Goal: Task Accomplishment & Management: Manage account settings

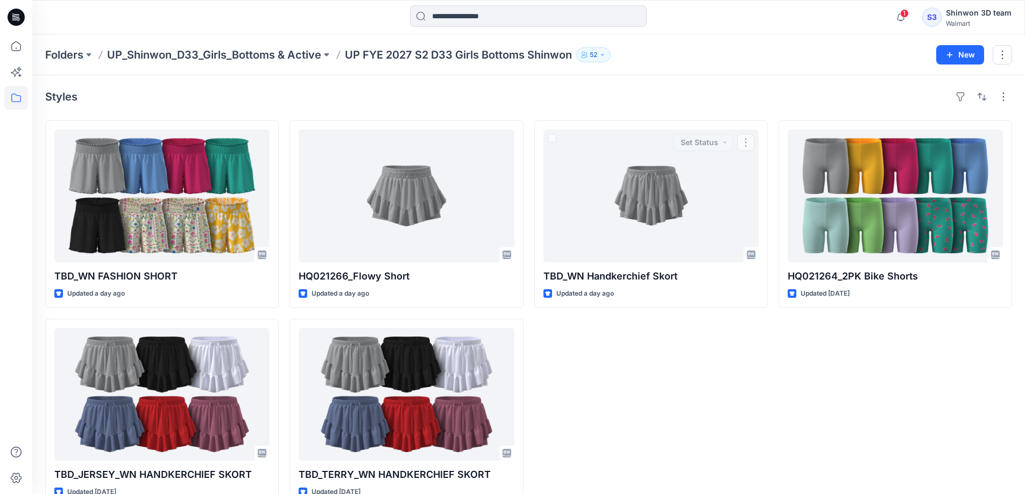
scroll to position [25, 0]
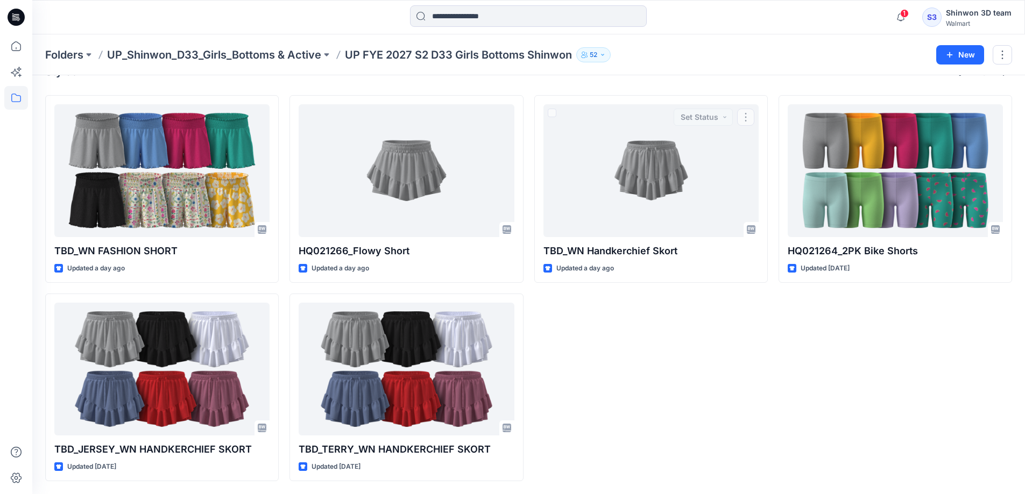
click at [708, 414] on div "TBD_WN Handkerchief Skort Updated a day ago Set Status" at bounding box center [650, 288] width 233 height 386
click at [619, 386] on div "TBD_WN Handkerchief Skort Updated a day ago" at bounding box center [650, 288] width 233 height 386
click at [661, 316] on div "TBD_WN Handkerchief Skort Updated a day ago" at bounding box center [650, 288] width 233 height 386
click at [637, 331] on div "TBD_WN Handkerchief Skort Updated a day ago" at bounding box center [650, 288] width 233 height 386
click at [617, 342] on div "TBD_WN Handkerchief Skort Updated a day ago" at bounding box center [650, 288] width 233 height 386
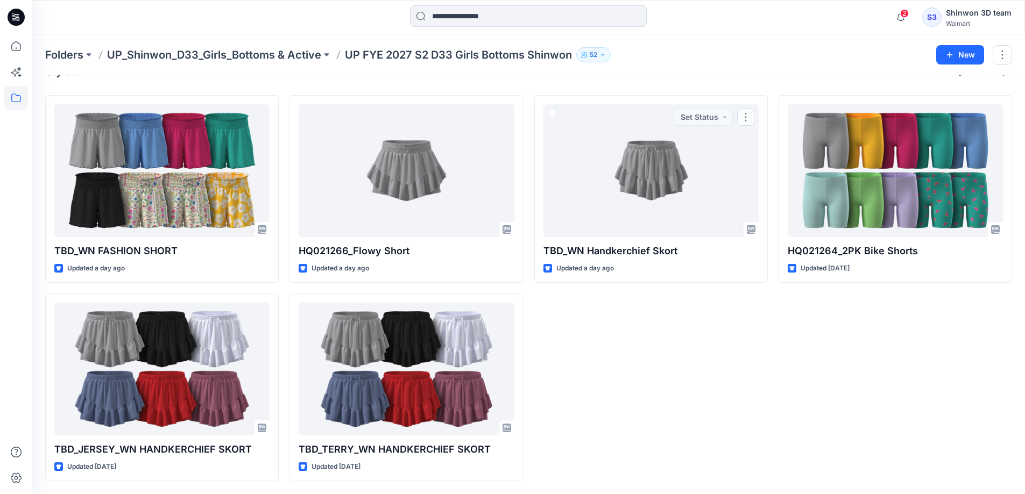
click at [702, 365] on div "TBD_WN Handkerchief Skort Updated a day ago Set Status" at bounding box center [650, 288] width 233 height 386
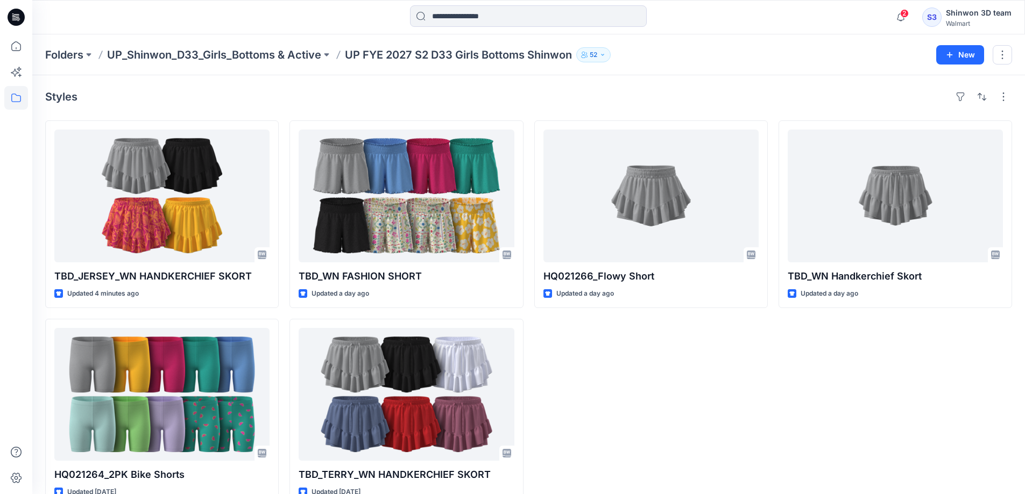
click at [675, 458] on div "HQ021266_Flowy Short Updated a day ago" at bounding box center [650, 314] width 233 height 386
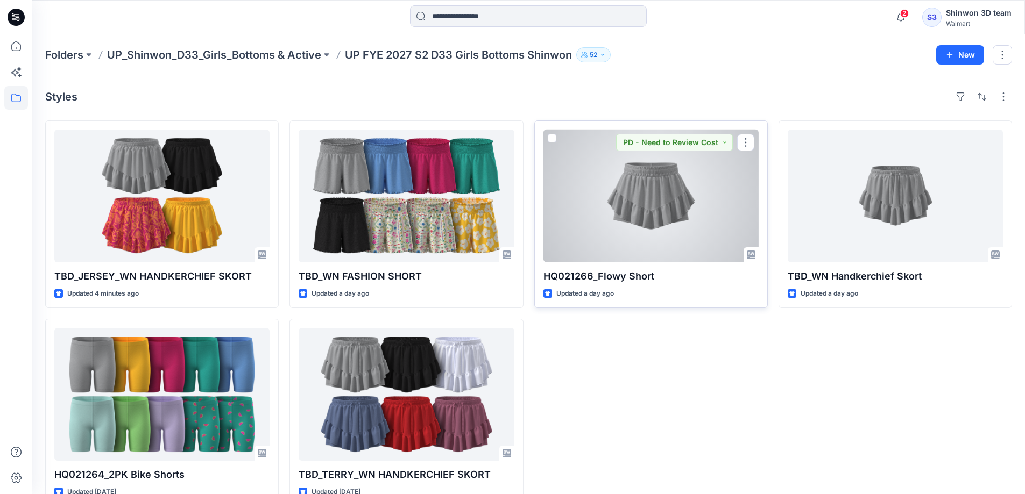
click at [695, 201] on div at bounding box center [650, 196] width 215 height 133
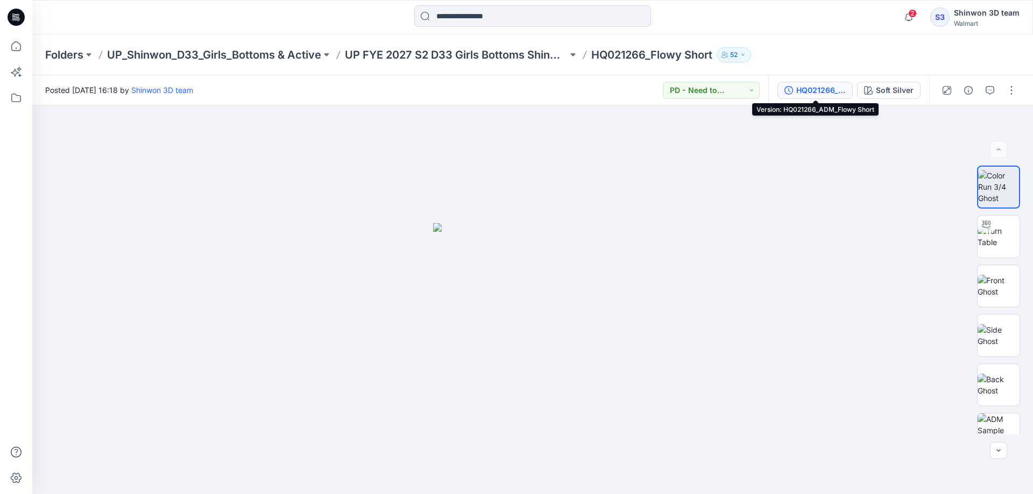
click at [818, 93] on div "HQ021266_ADM_Flowy Short" at bounding box center [820, 90] width 49 height 12
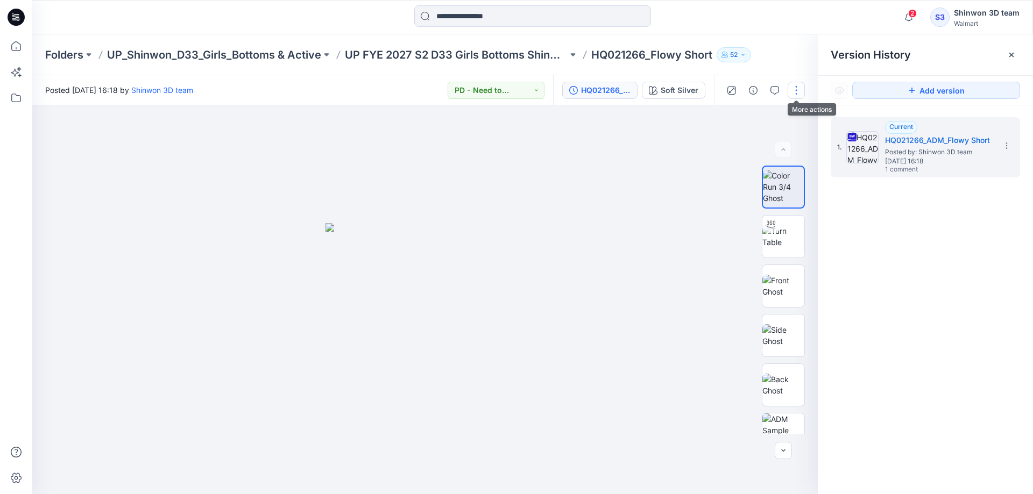
click at [793, 90] on button "button" at bounding box center [796, 90] width 17 height 17
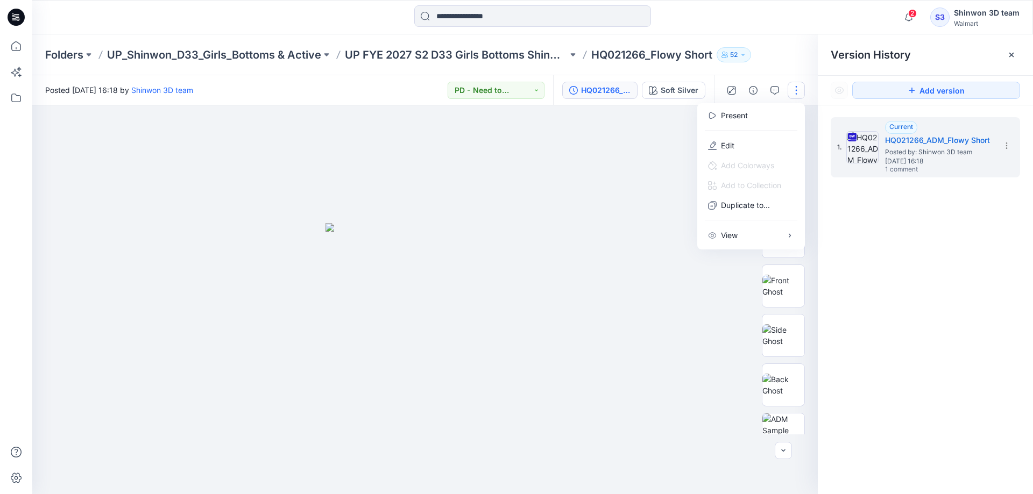
click at [589, 216] on div at bounding box center [424, 299] width 785 height 389
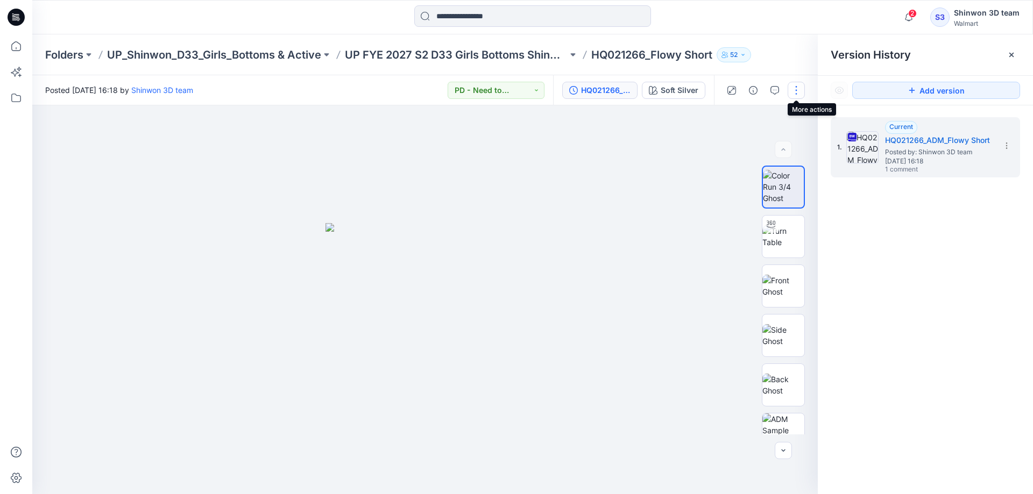
click at [800, 86] on button "button" at bounding box center [796, 90] width 17 height 17
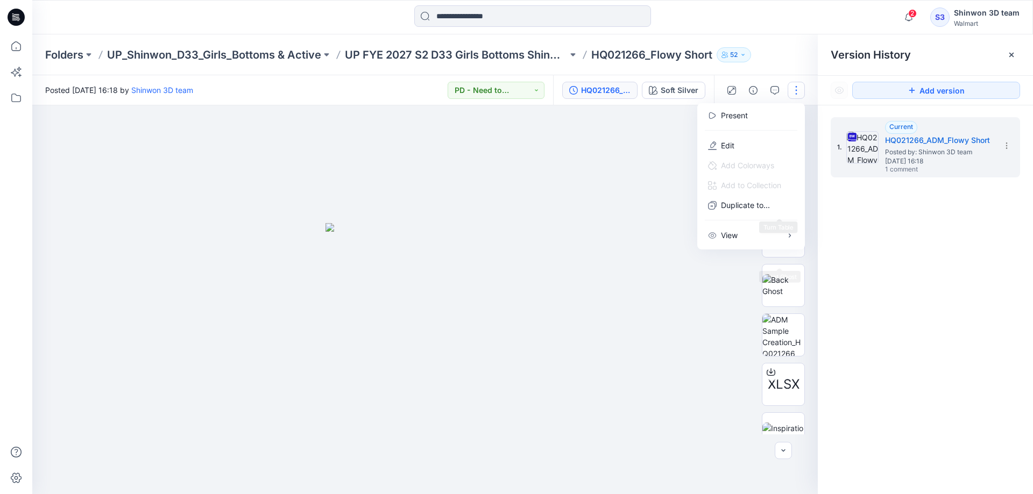
scroll to position [121, 0]
click at [722, 152] on button "Edit" at bounding box center [751, 146] width 99 height 20
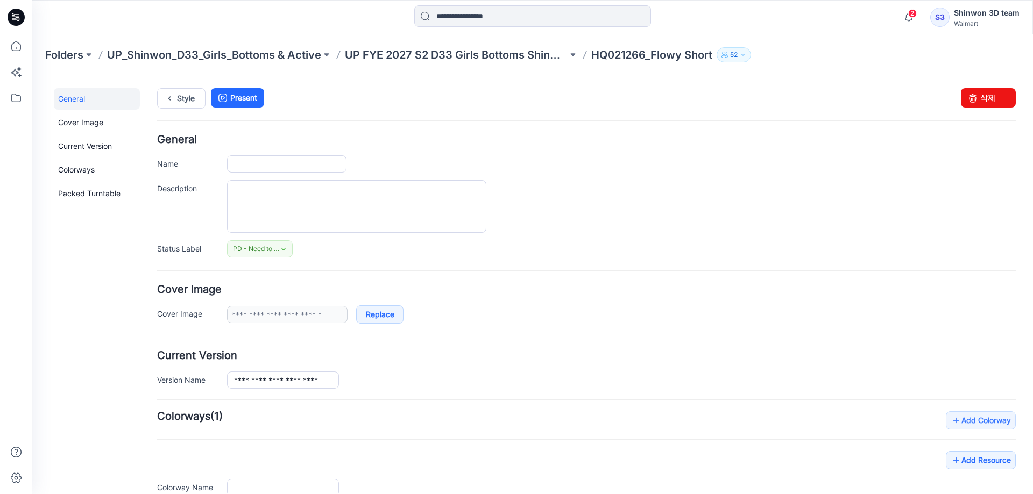
type input "**********"
drag, startPoint x: 603, startPoint y: 111, endPoint x: 990, endPoint y: 100, distance: 386.9
click at [990, 100] on link "삭제" at bounding box center [988, 97] width 55 height 19
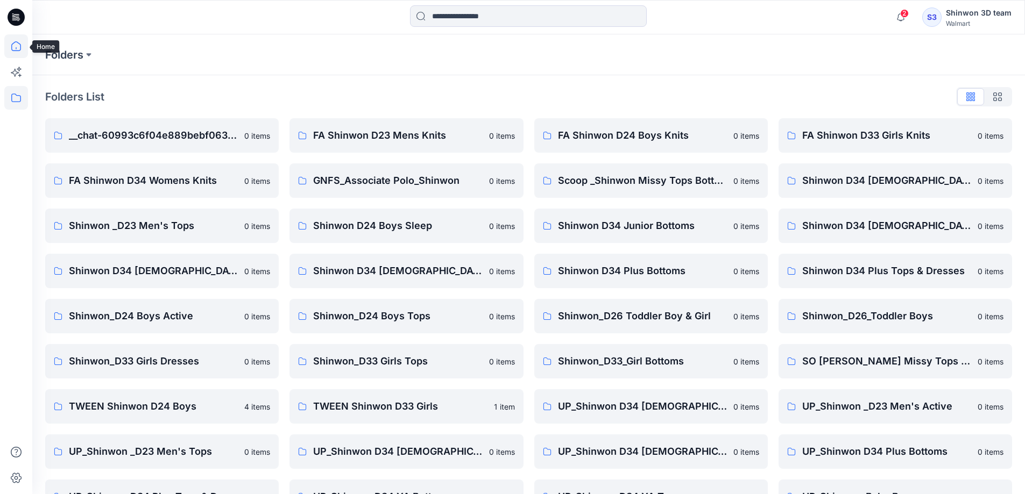
click at [16, 46] on icon at bounding box center [16, 46] width 24 height 24
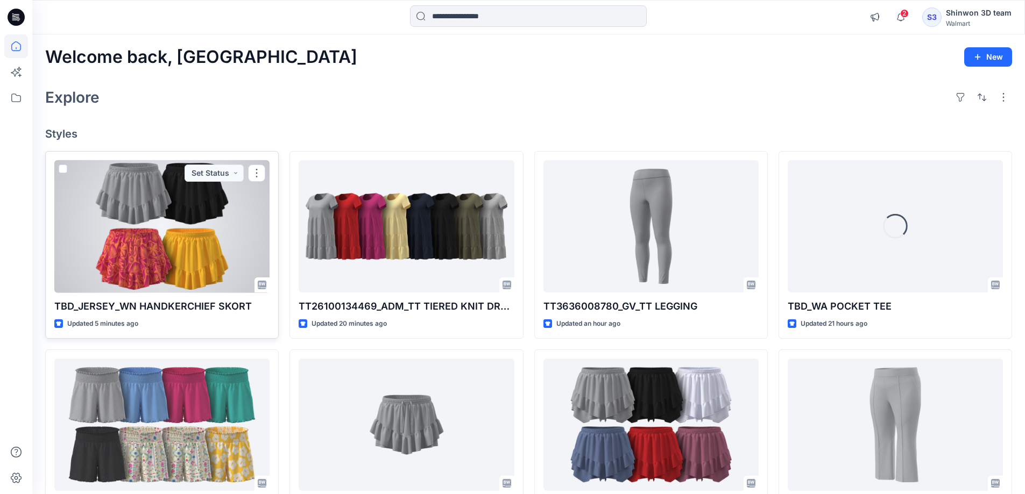
click at [167, 247] on div at bounding box center [161, 226] width 215 height 133
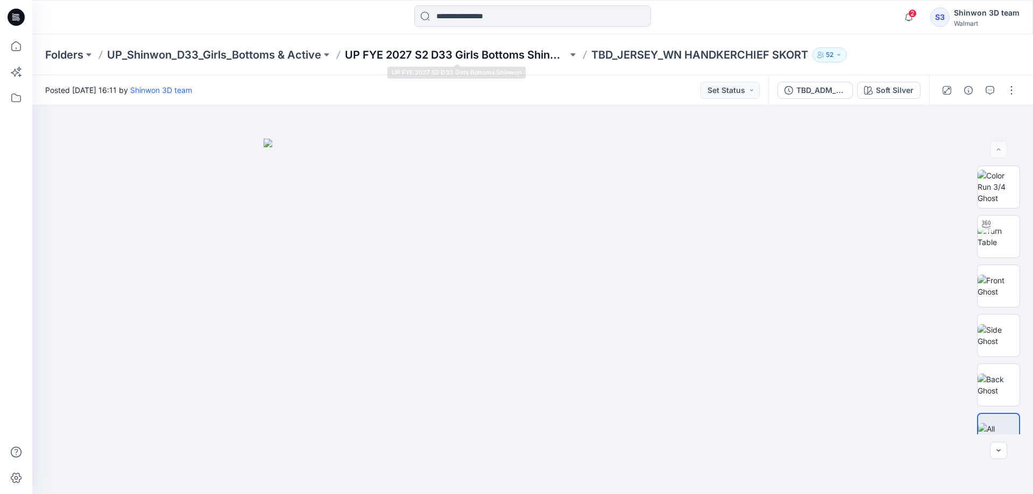
click at [437, 55] on p "UP FYE 2027 S2 D33 Girls Bottoms Shinwon" at bounding box center [456, 54] width 223 height 15
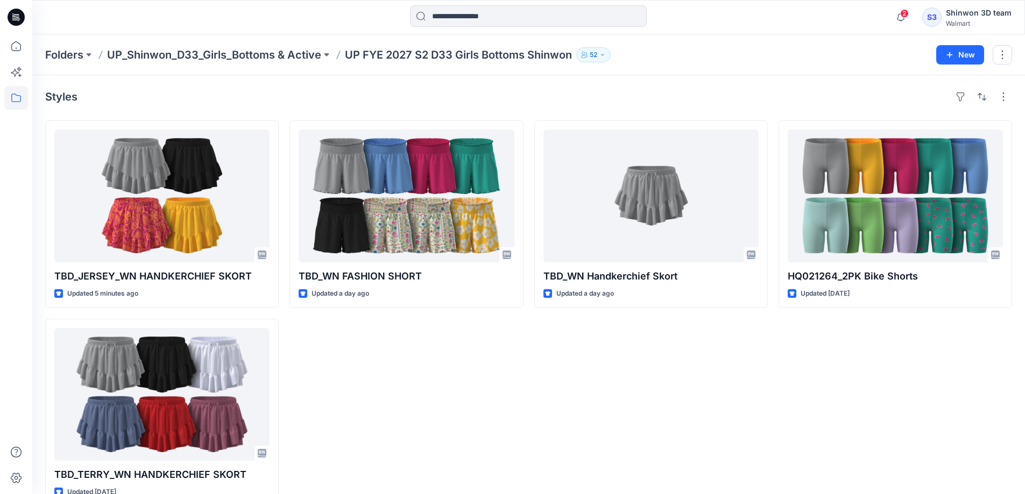
click at [478, 416] on div "TBD_WN FASHION SHORT Updated a day ago" at bounding box center [405, 314] width 233 height 386
click at [506, 376] on div "TBD_WN FASHION SHORT Updated a day ago" at bounding box center [405, 314] width 233 height 386
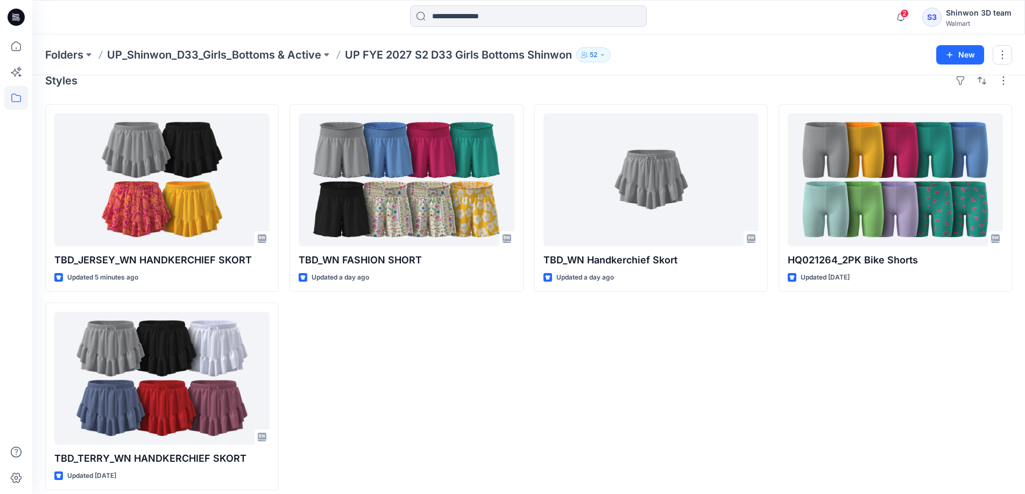
scroll to position [25, 0]
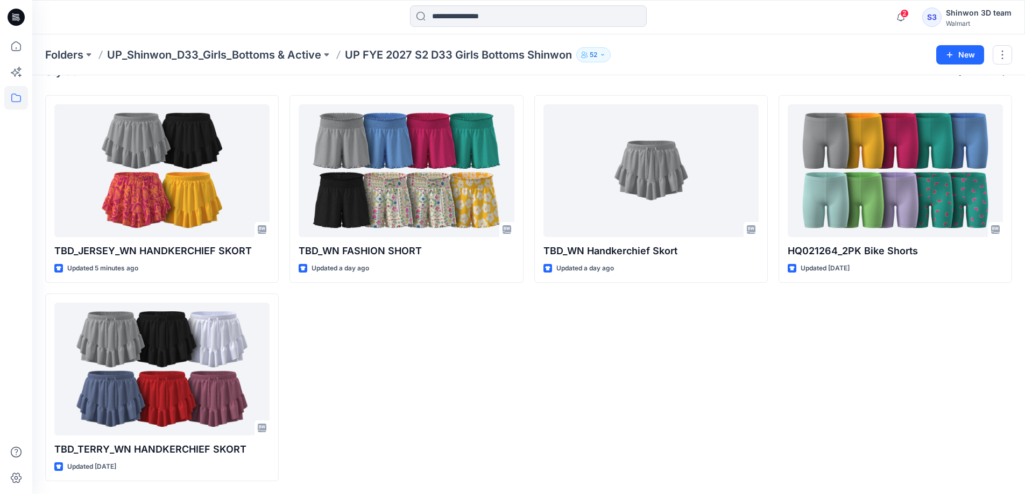
click at [687, 376] on div "TBD_WN Handkerchief Skort Updated a day ago" at bounding box center [650, 288] width 233 height 386
click at [758, 369] on div "TBD_WN Handkerchief Skort Updated a day ago" at bounding box center [650, 288] width 233 height 386
click at [709, 317] on div "TBD_WN Handkerchief Skort Updated a day ago" at bounding box center [650, 288] width 233 height 386
click at [707, 380] on div "TBD_WN Handkerchief Skort Updated a day ago" at bounding box center [650, 288] width 233 height 386
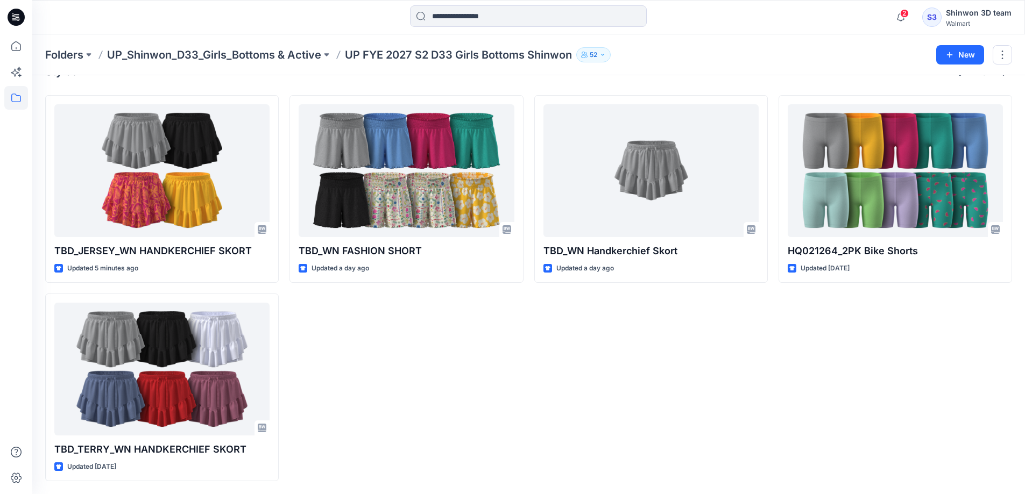
click at [707, 380] on div "TBD_WN Handkerchief Skort Updated a day ago" at bounding box center [650, 288] width 233 height 386
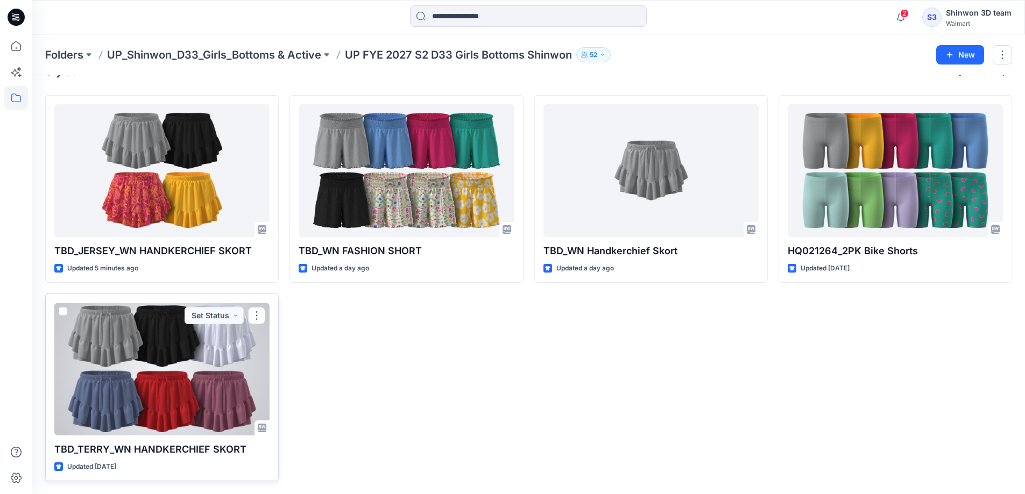
click at [159, 391] on div at bounding box center [161, 369] width 215 height 133
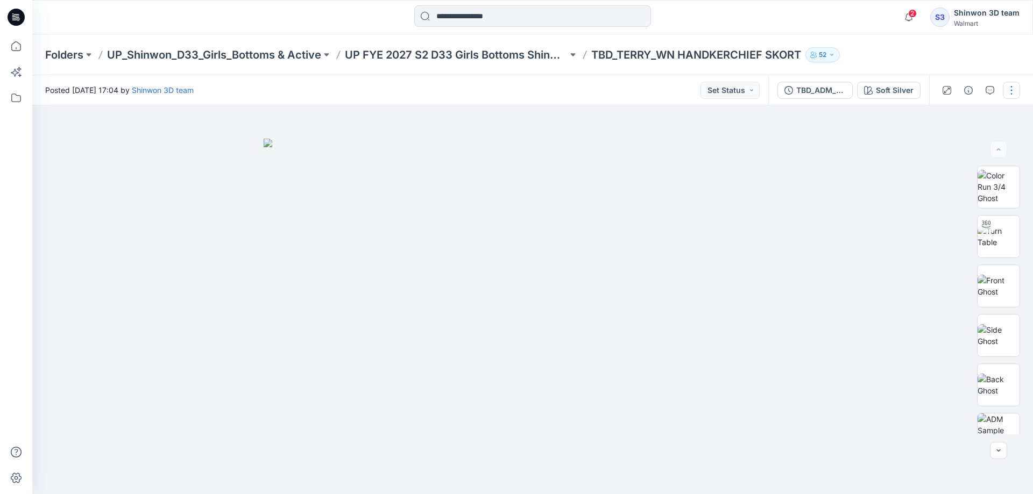
click at [1010, 89] on button "button" at bounding box center [1011, 90] width 17 height 17
click at [946, 144] on p "Edit" at bounding box center [942, 145] width 13 height 11
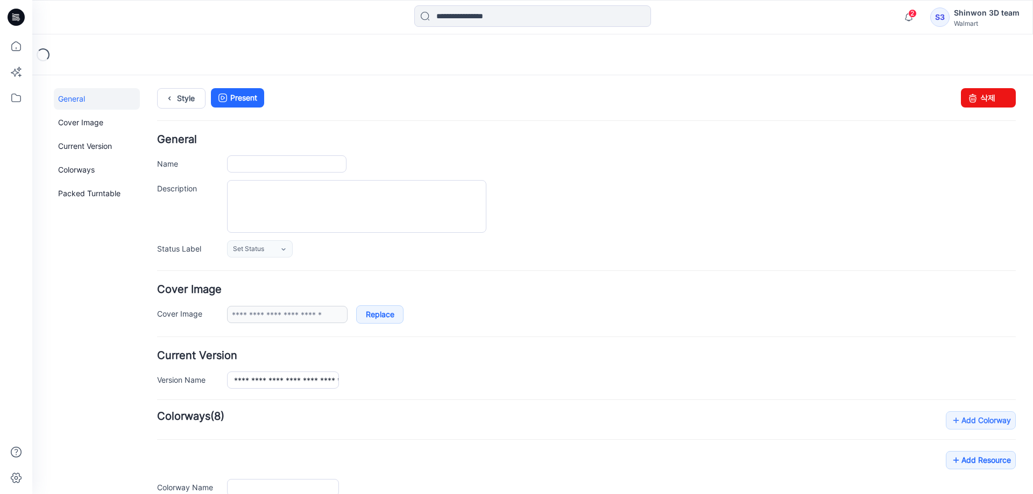
type input "**********"
type textarea "**********"
type input "**********"
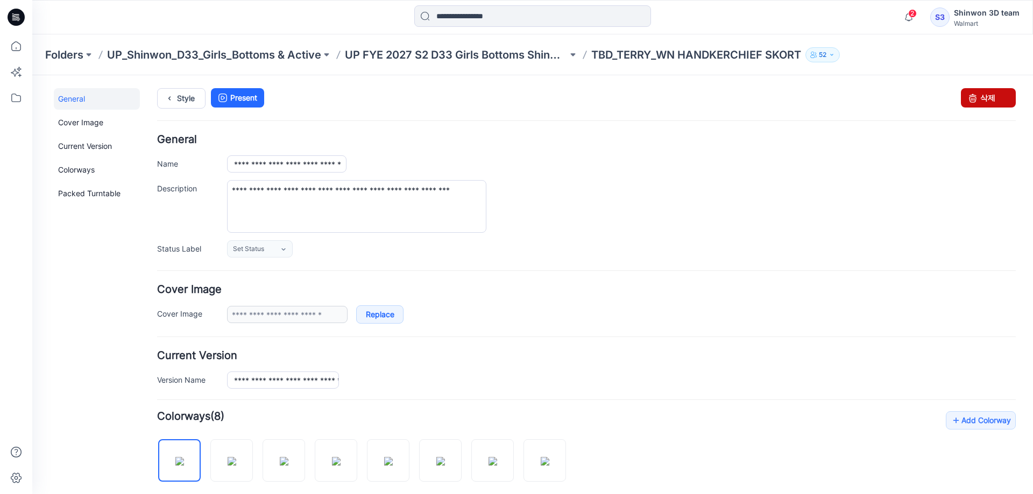
drag, startPoint x: 979, startPoint y: 98, endPoint x: 601, endPoint y: 122, distance: 379.0
click at [979, 98] on link "삭제" at bounding box center [988, 97] width 55 height 19
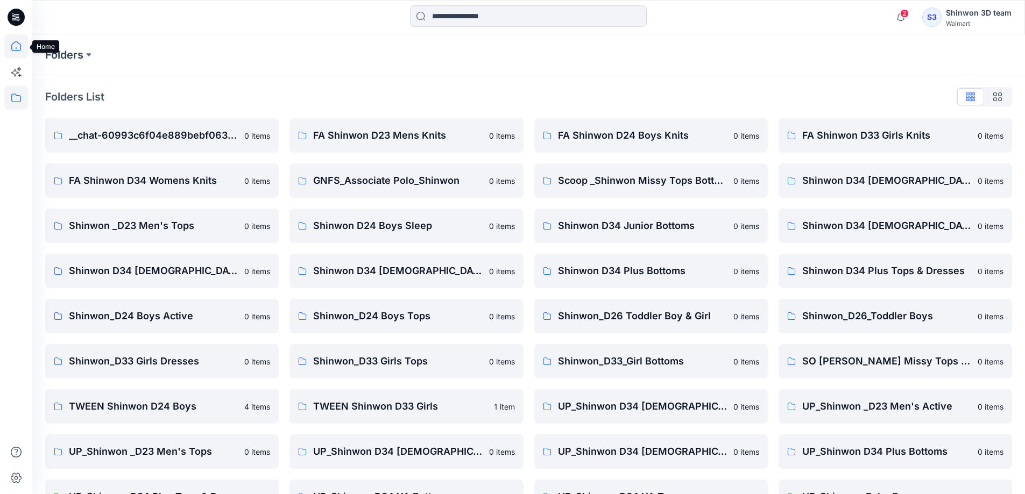
click at [16, 47] on icon at bounding box center [16, 46] width 24 height 24
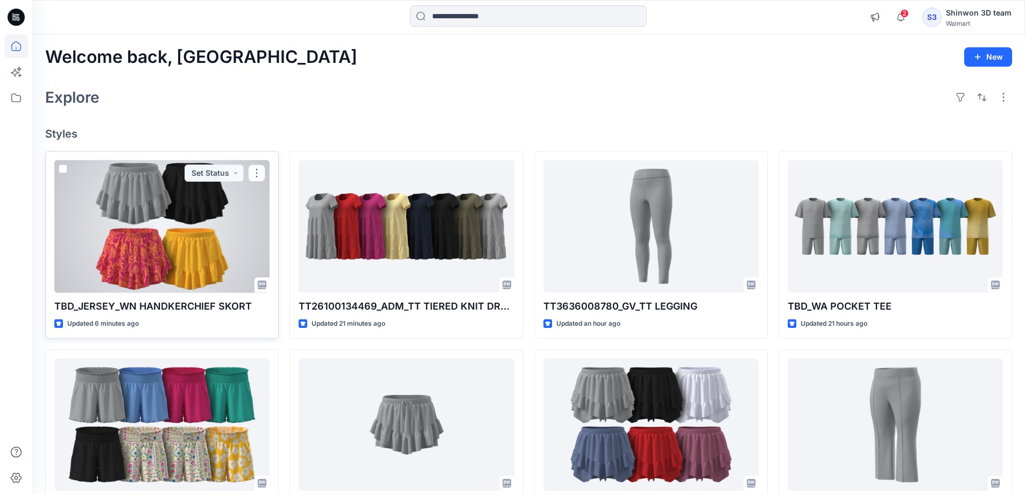
click at [180, 240] on div at bounding box center [161, 226] width 215 height 133
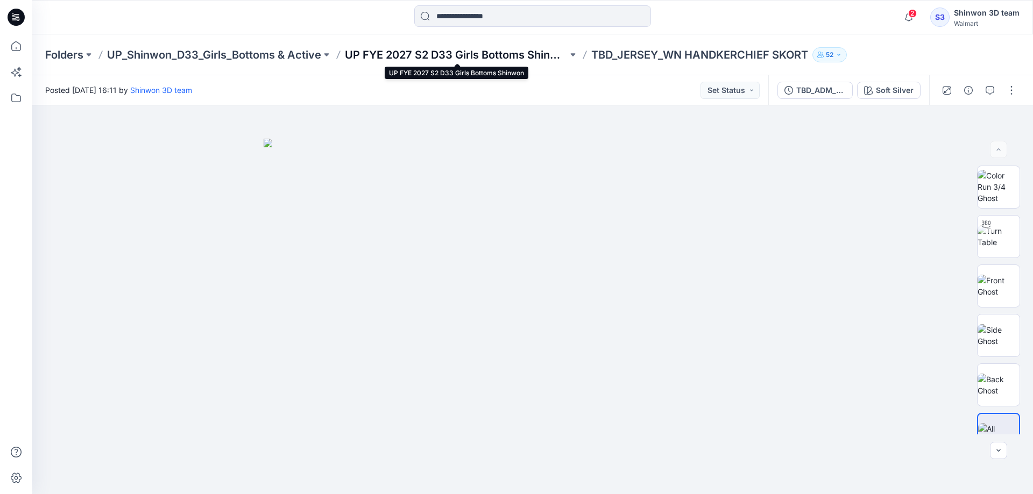
click at [435, 59] on p "UP FYE 2027 S2 D33 Girls Bottoms Shinwon" at bounding box center [456, 54] width 223 height 15
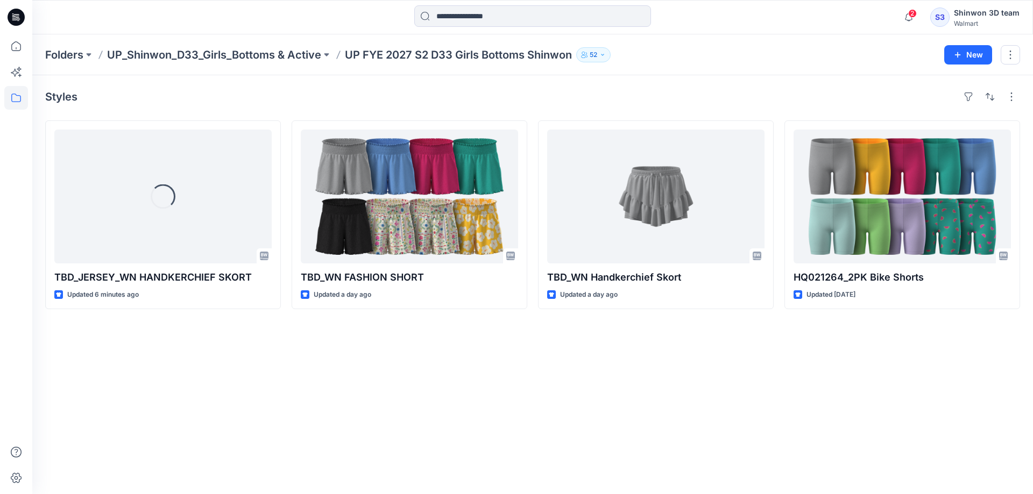
click at [632, 388] on div "Styles Loading... TBD_JERSEY_WN HANDKERCHIEF SKORT Updated 6 minutes ago TBD_WN…" at bounding box center [532, 284] width 1001 height 419
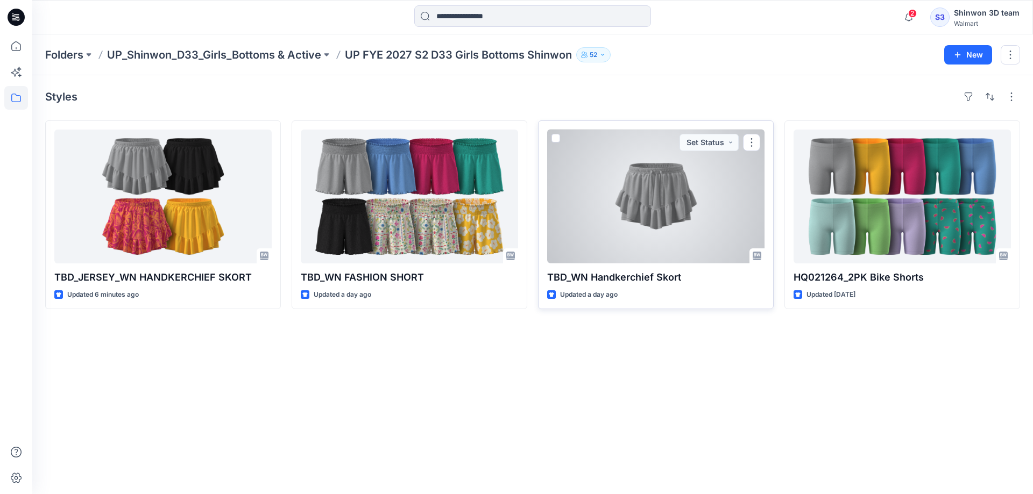
click at [645, 204] on div at bounding box center [655, 197] width 217 height 134
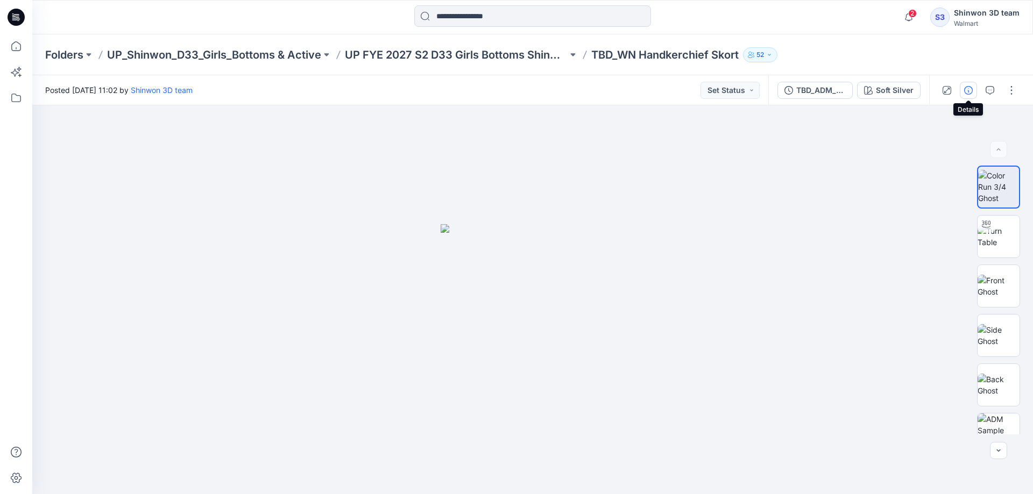
click at [968, 87] on icon "button" at bounding box center [968, 90] width 9 height 9
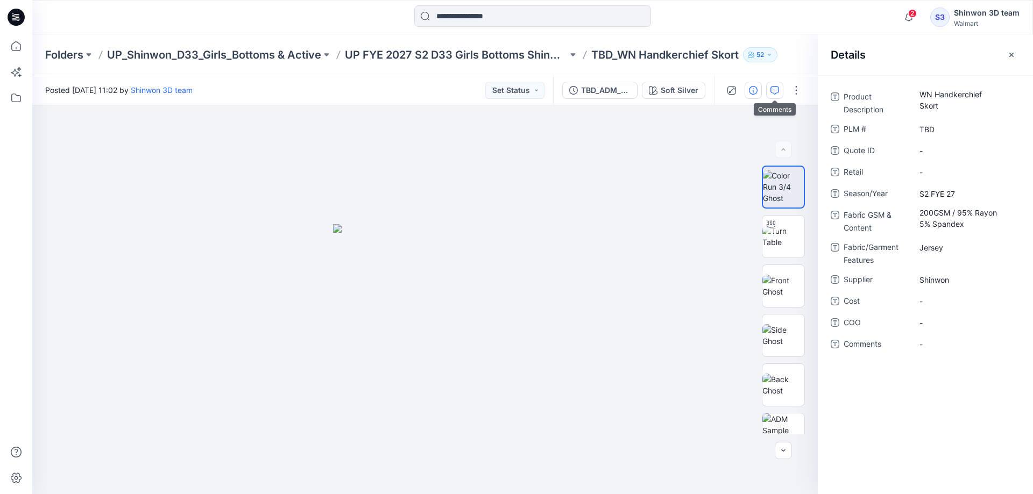
click at [766, 87] on button "button" at bounding box center [774, 90] width 17 height 17
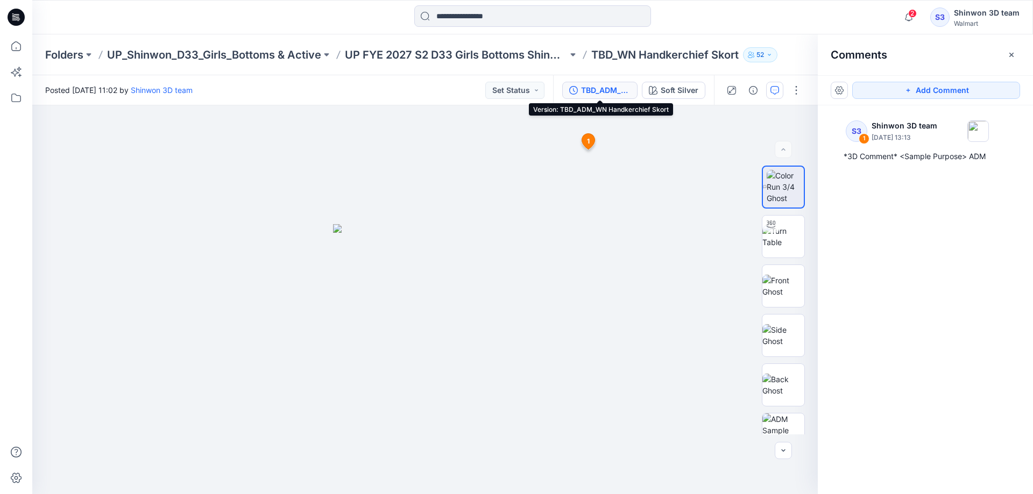
click at [614, 93] on div "TBD_ADM_WN Handkerchief Skort" at bounding box center [605, 90] width 49 height 12
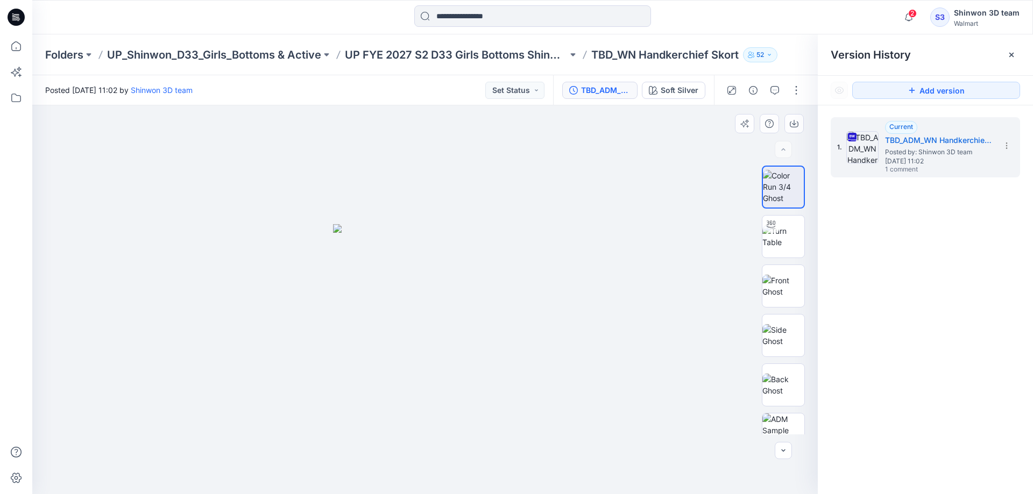
click at [620, 221] on div at bounding box center [424, 299] width 785 height 389
click at [796, 90] on button "button" at bounding box center [796, 90] width 17 height 17
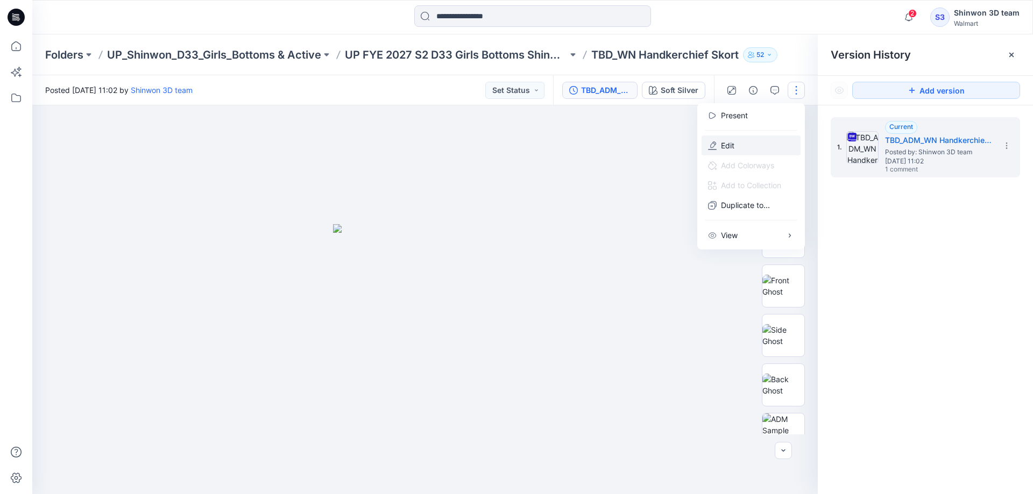
click at [744, 147] on button "Edit" at bounding box center [751, 146] width 99 height 20
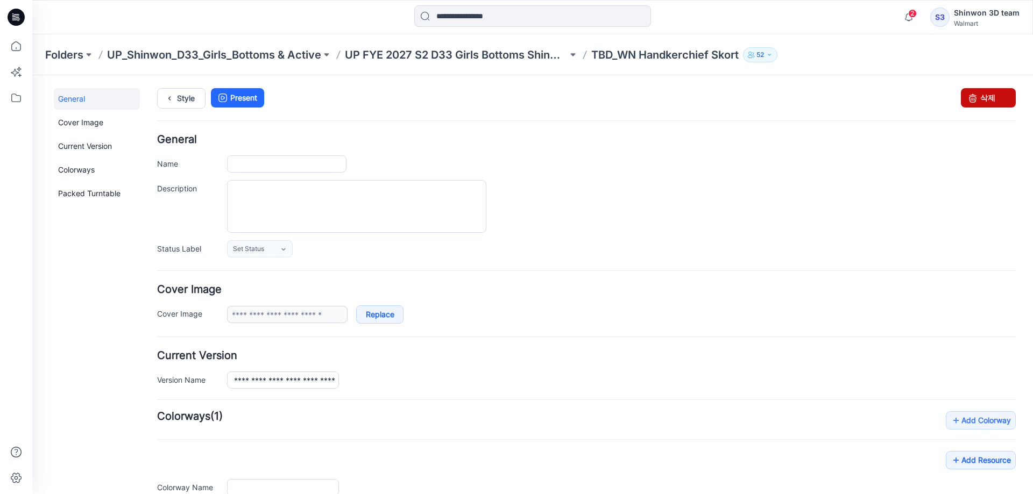
type input "**********"
drag, startPoint x: 986, startPoint y: 98, endPoint x: 608, endPoint y: 122, distance: 378.4
click at [986, 98] on link "삭제" at bounding box center [988, 97] width 55 height 19
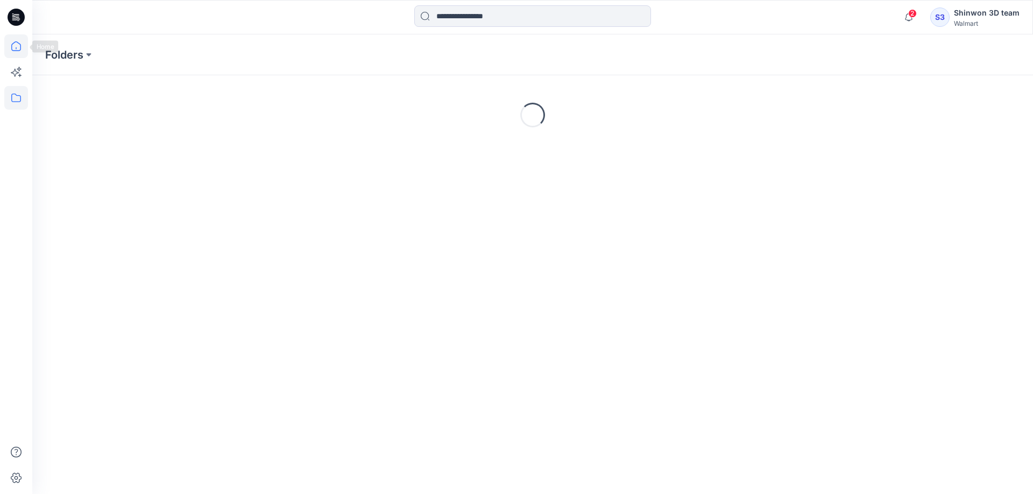
click at [18, 46] on icon at bounding box center [16, 46] width 24 height 24
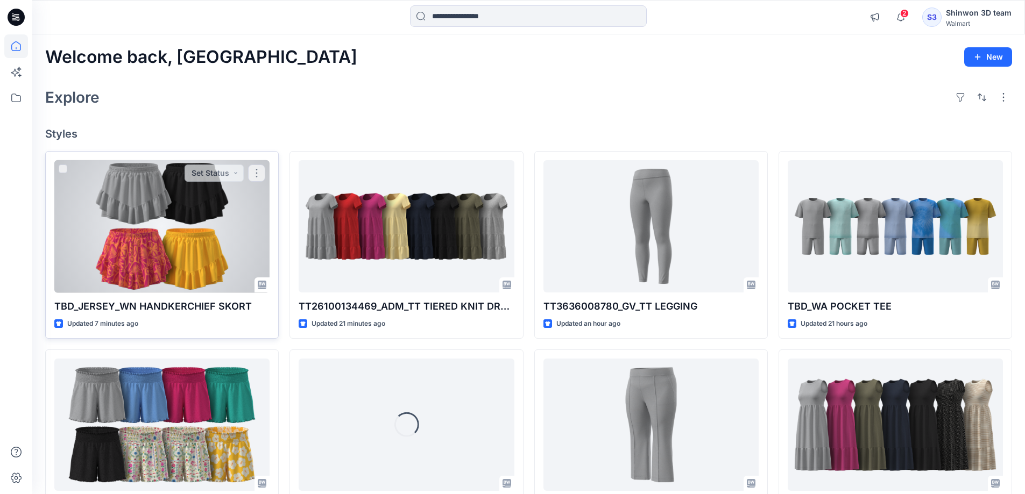
click at [158, 212] on div at bounding box center [161, 226] width 215 height 133
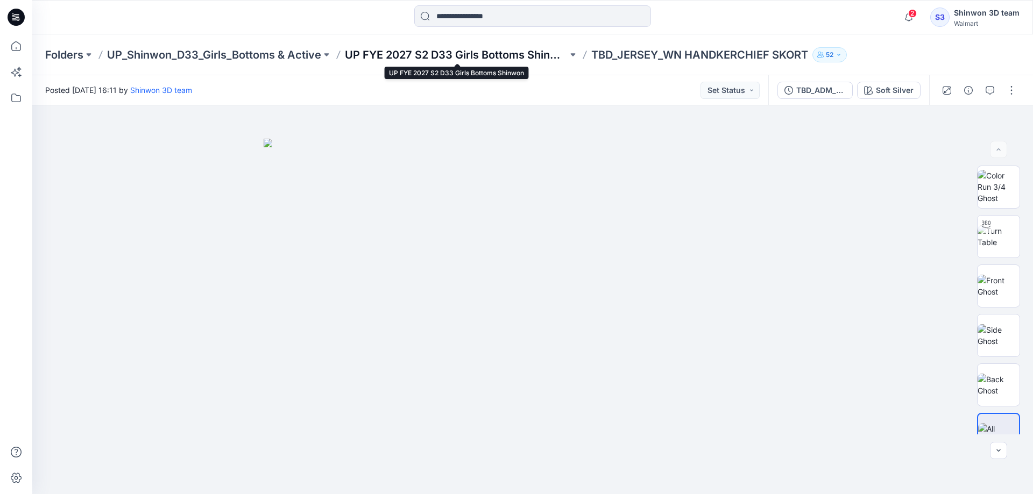
click at [458, 51] on p "UP FYE 2027 S2 D33 Girls Bottoms Shinwon" at bounding box center [456, 54] width 223 height 15
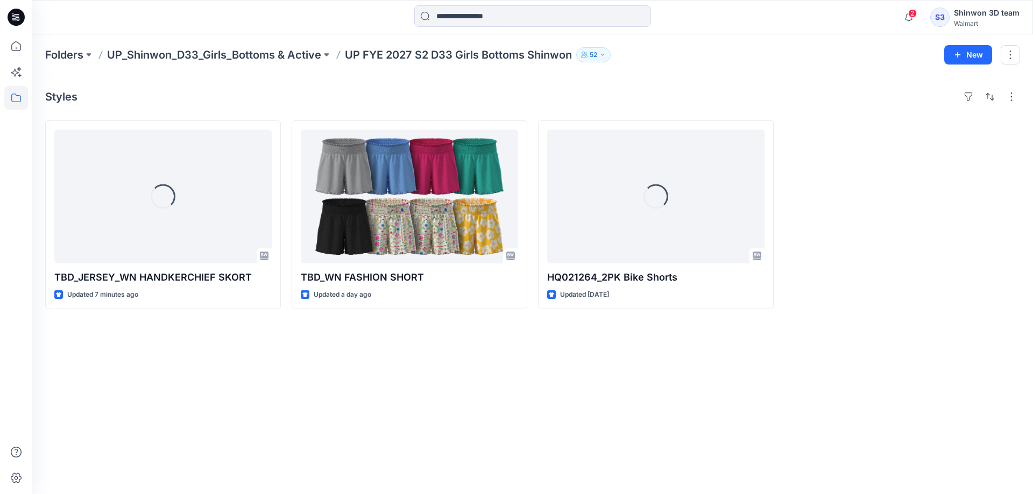
click at [832, 402] on div "Styles Loading... TBD_JERSEY_WN HANDKERCHIEF SKORT Updated 7 minutes ago TBD_WN…" at bounding box center [532, 284] width 1001 height 419
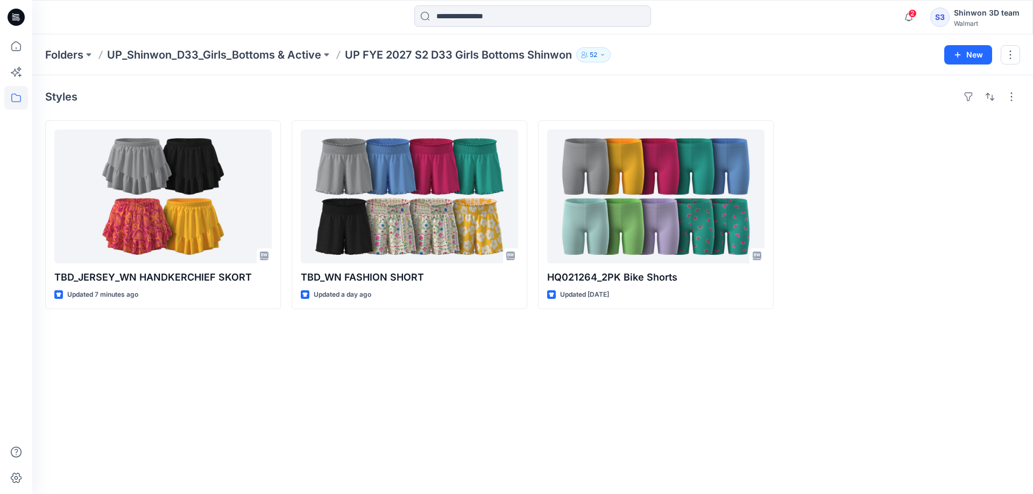
click at [795, 395] on div "Styles TBD_JERSEY_WN HANDKERCHIEF SKORT Updated 7 minutes ago TBD_WN FASHION SH…" at bounding box center [532, 284] width 1001 height 419
click at [243, 412] on div "Styles TBD_JERSEY_WN HANDKERCHIEF SKORT Updated 7 minutes ago TBD_WN FASHION SH…" at bounding box center [532, 284] width 1001 height 419
click at [901, 271] on div at bounding box center [902, 215] width 236 height 189
click at [10, 49] on icon at bounding box center [16, 46] width 24 height 24
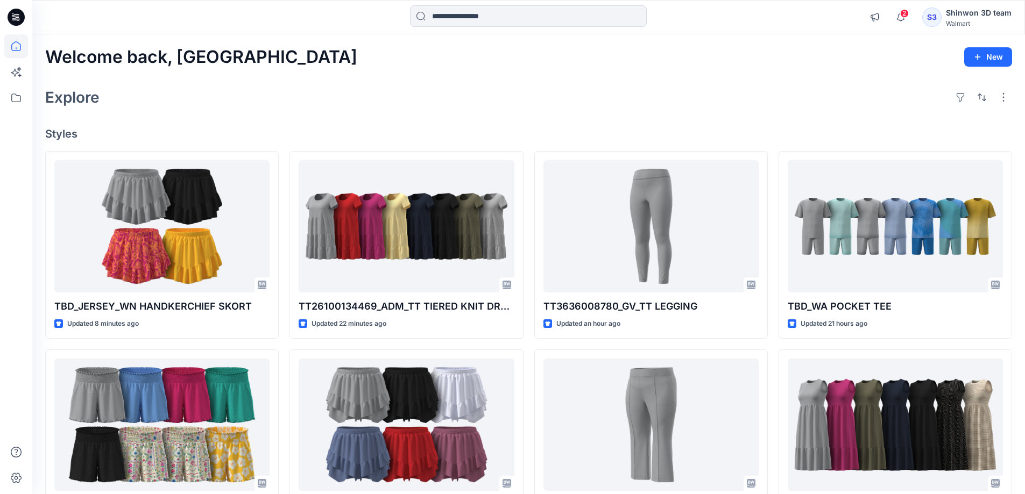
click at [774, 116] on div "Welcome back, [PERSON_NAME] New Explore Styles TBD_JERSEY_WN HANDKERCHIEF SKORT…" at bounding box center [528, 410] width 993 height 753
